Goal: Task Accomplishment & Management: Complete application form

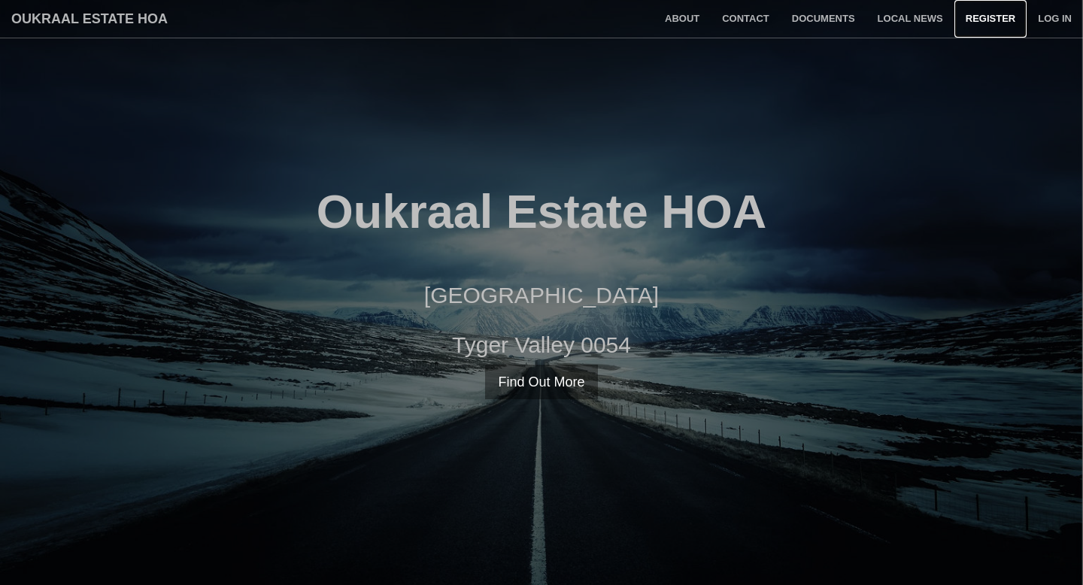
click at [982, 20] on link "Register" at bounding box center [991, 19] width 72 height 38
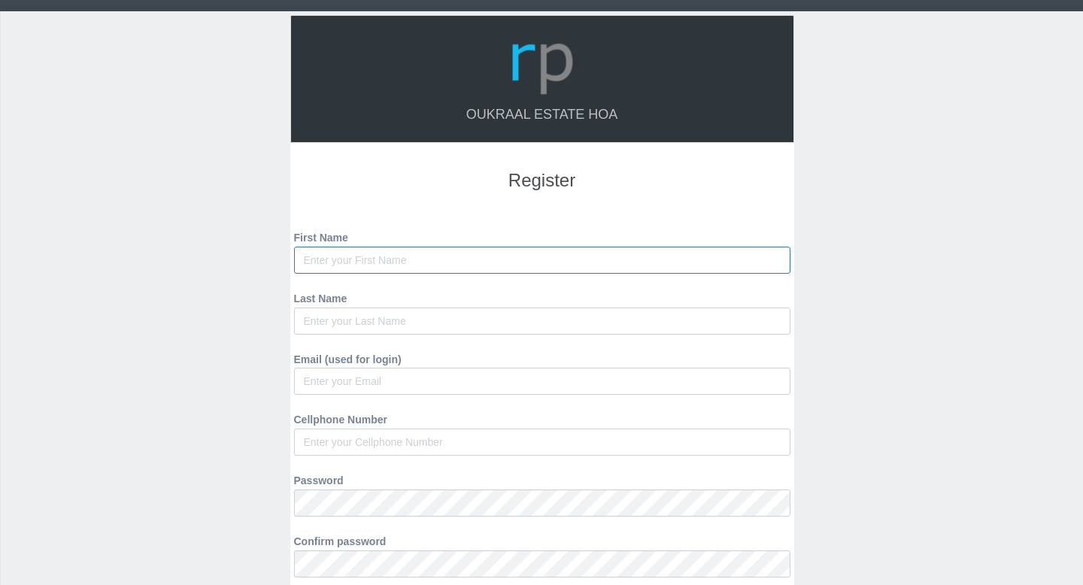
click at [591, 257] on input "First Name" at bounding box center [542, 260] width 496 height 27
click at [500, 253] on input "First Name" at bounding box center [542, 260] width 496 height 27
type input "[PERSON_NAME]"
click at [397, 322] on input "Last Name" at bounding box center [542, 321] width 496 height 27
type input "Meyer"
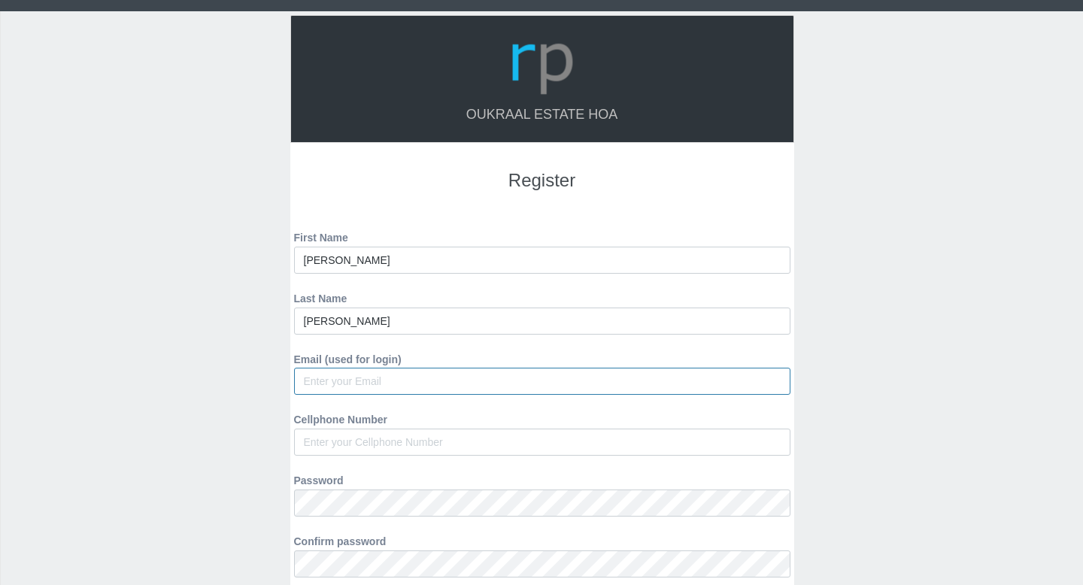
click at [365, 381] on input "Email (used for login)" at bounding box center [542, 381] width 496 height 27
type input "[EMAIL_ADDRESS][DOMAIN_NAME]"
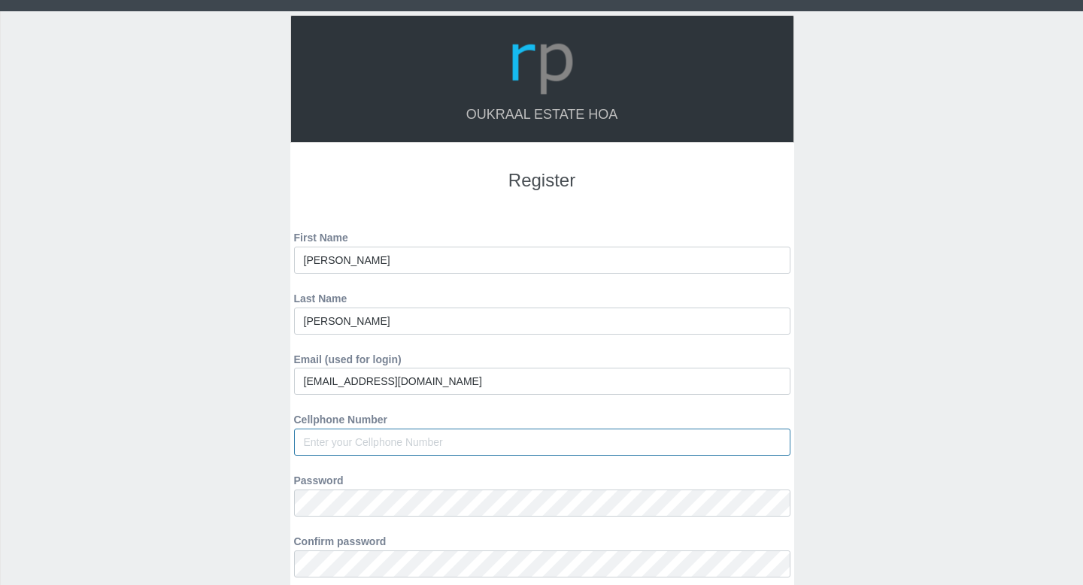
click at [414, 442] on input "Cellphone Number" at bounding box center [542, 442] width 496 height 27
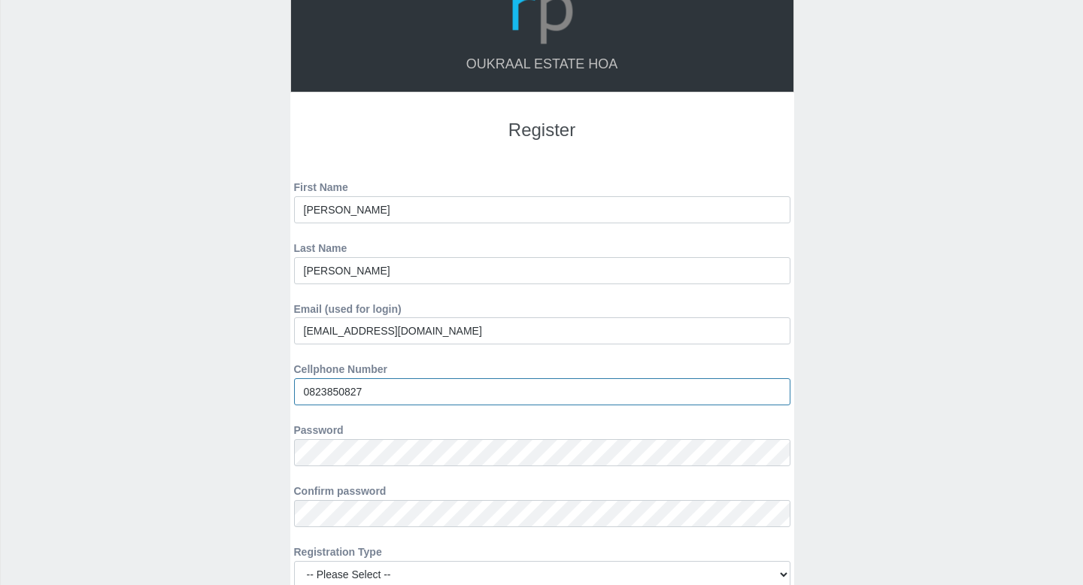
scroll to position [53, 0]
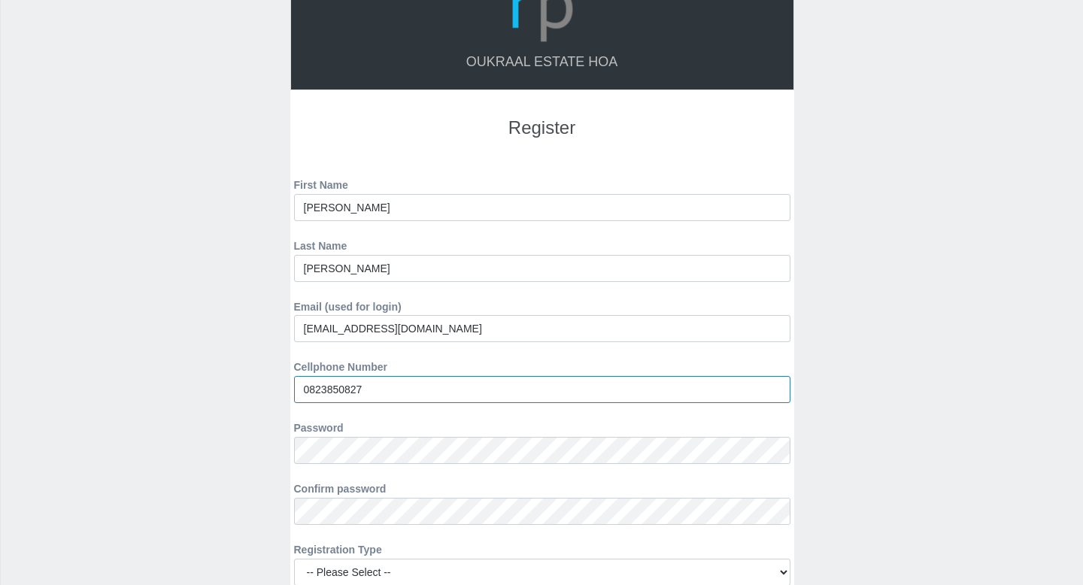
type input "0823850827"
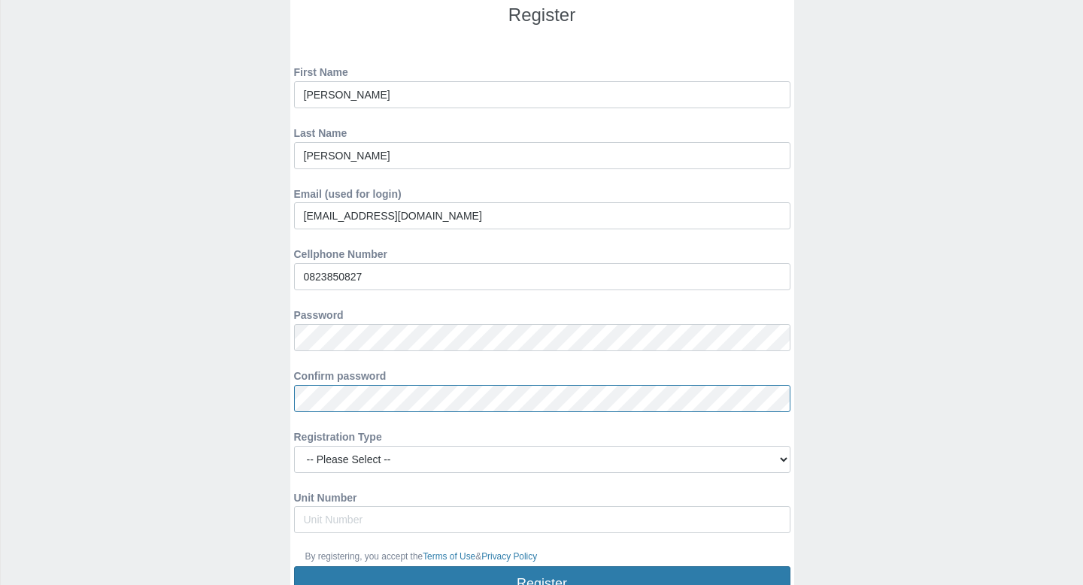
scroll to position [194, 0]
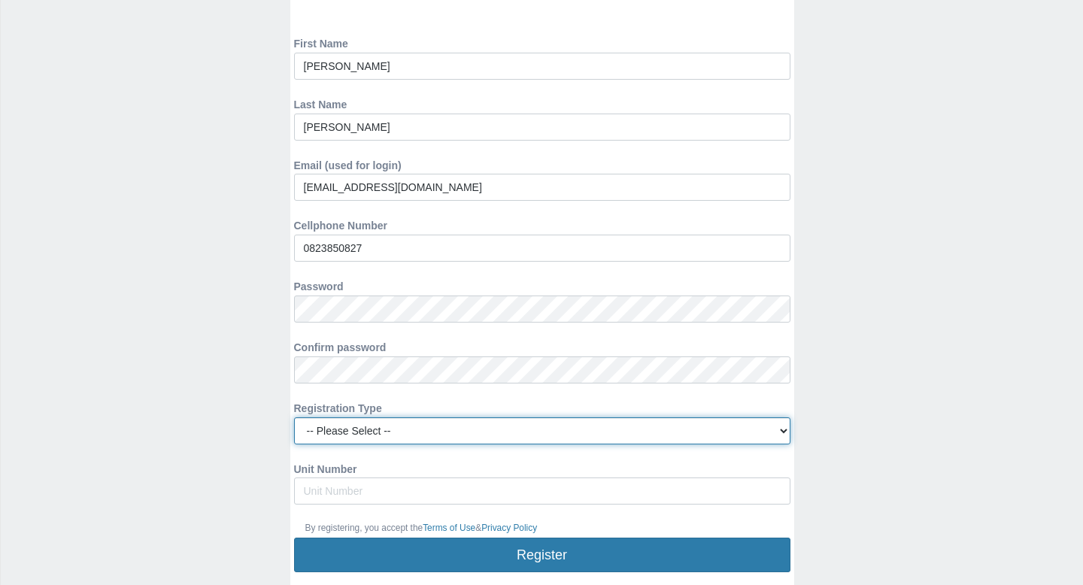
click at [384, 436] on select "-- Please Select -- Managing Agent/Estate Manager Trustee/Director Estate Agent…" at bounding box center [542, 430] width 496 height 27
select select "TENANT"
click at [294, 417] on select "-- Please Select -- Managing Agent/Estate Manager Trustee/Director Estate Agent…" at bounding box center [542, 430] width 496 height 27
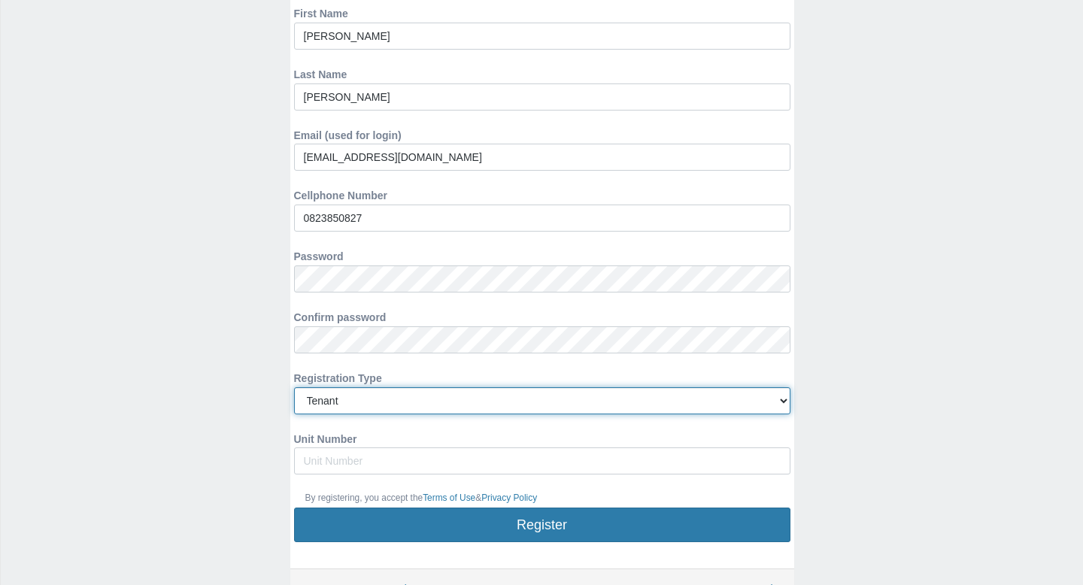
scroll to position [229, 0]
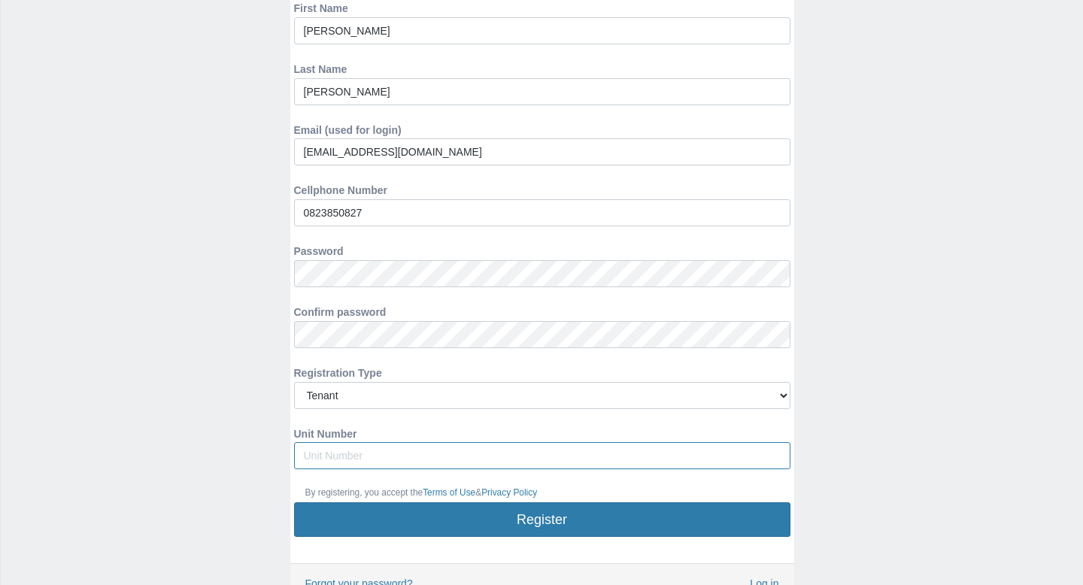
click at [367, 464] on input "Unit Number" at bounding box center [542, 455] width 496 height 27
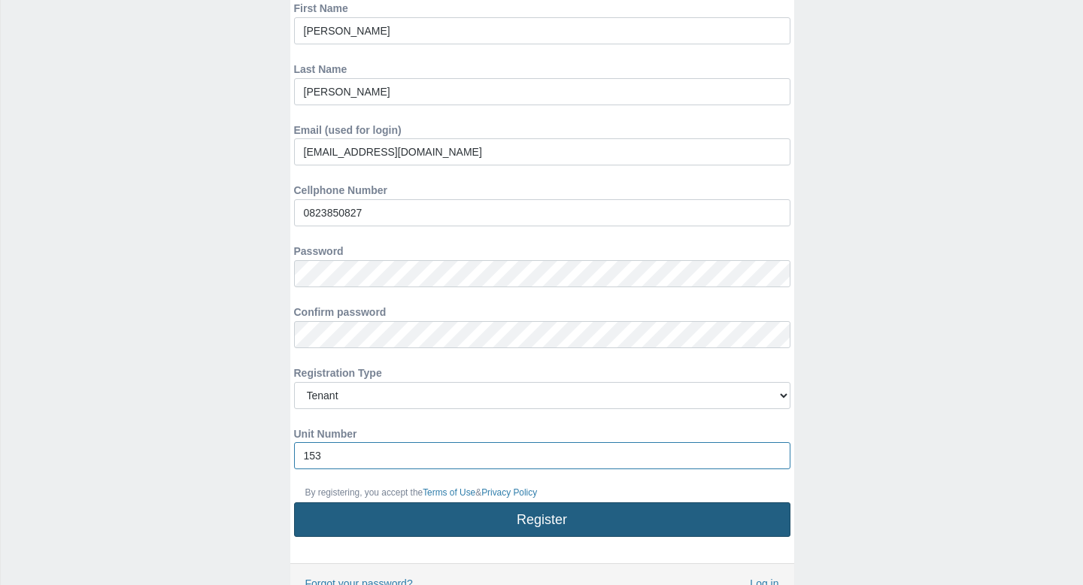
scroll to position [325, 0]
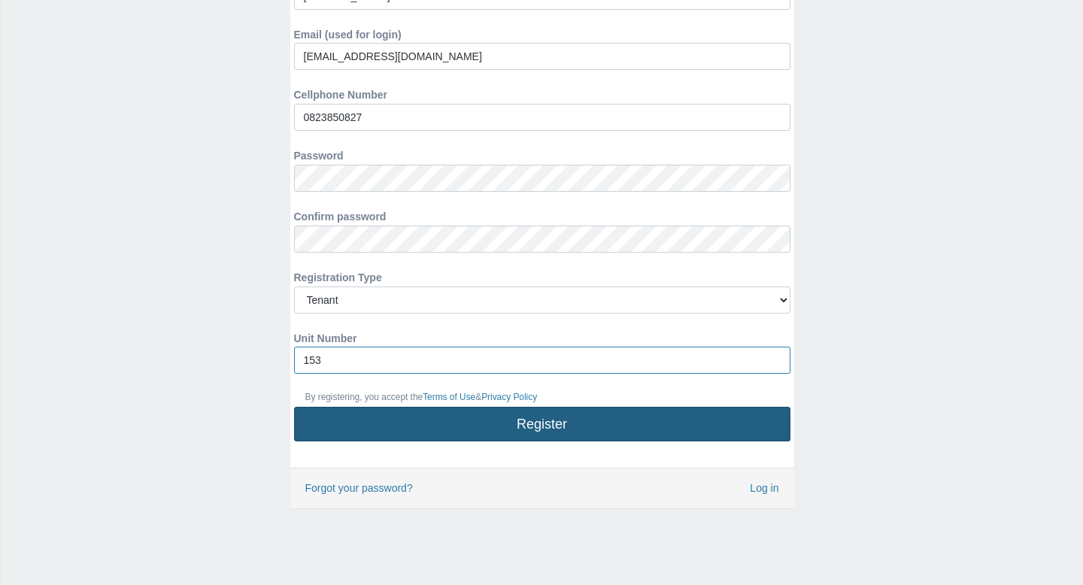
type input "153"
click at [457, 418] on button "Register" at bounding box center [542, 424] width 496 height 35
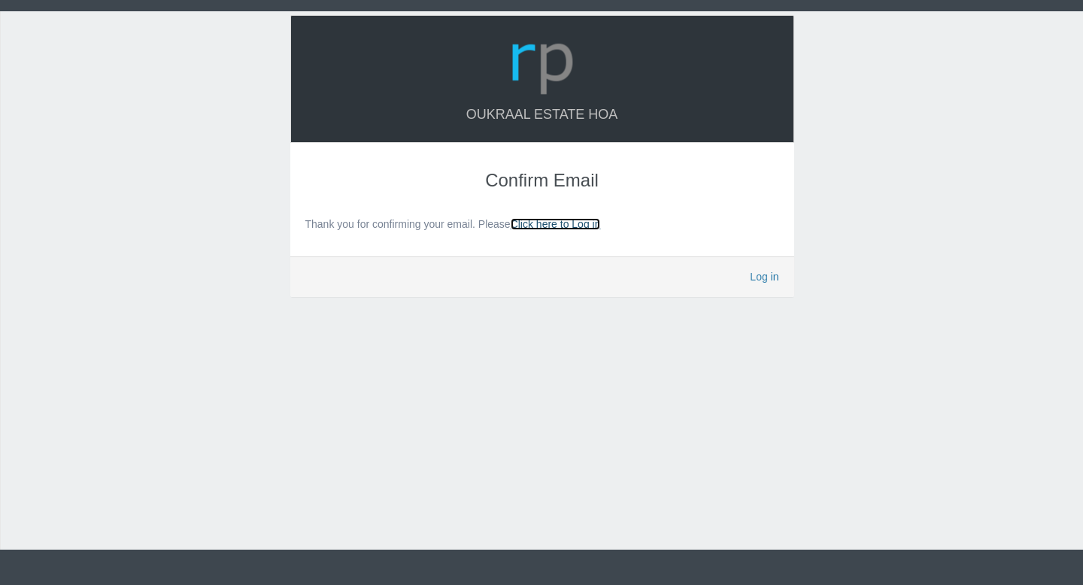
click at [567, 223] on link "Click here to Log in" at bounding box center [556, 224] width 90 height 12
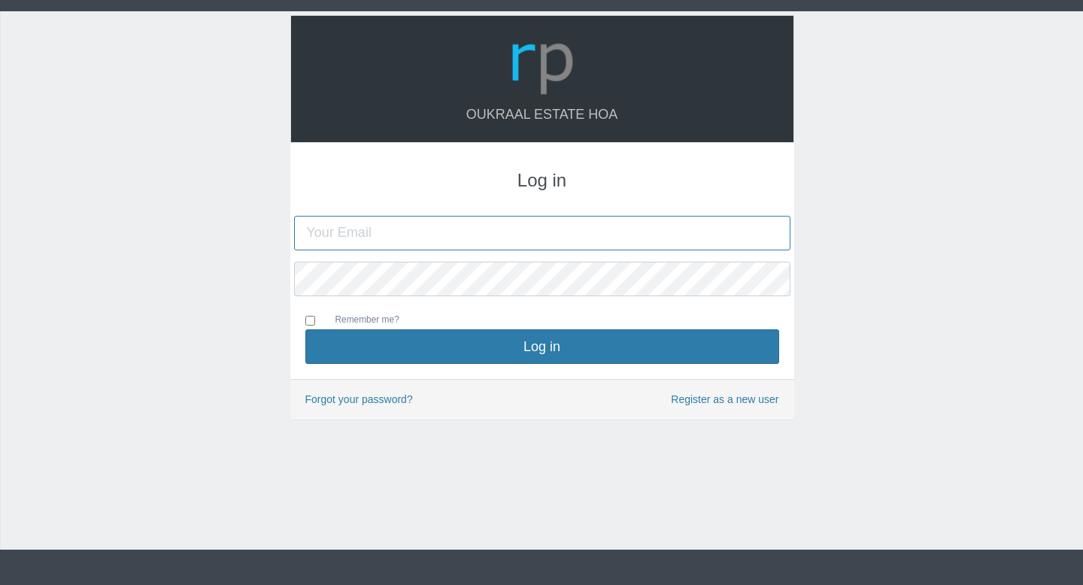
type input "[EMAIL_ADDRESS][DOMAIN_NAME]"
click at [309, 317] on input "Remember me?" at bounding box center [310, 321] width 10 height 10
checkbox input "true"
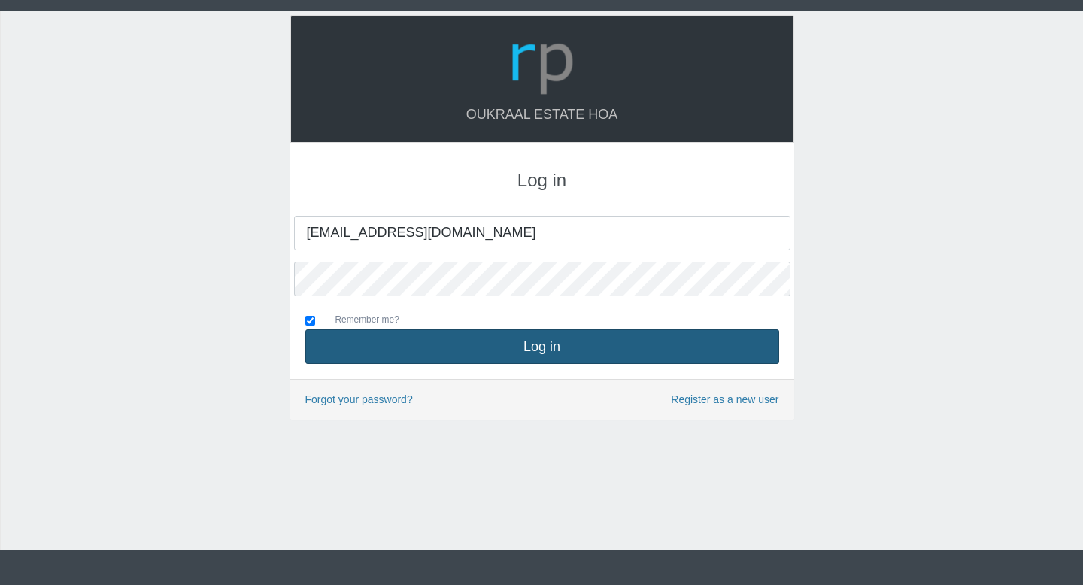
click at [418, 351] on button "Log in" at bounding box center [542, 346] width 474 height 35
